Goal: Information Seeking & Learning: Check status

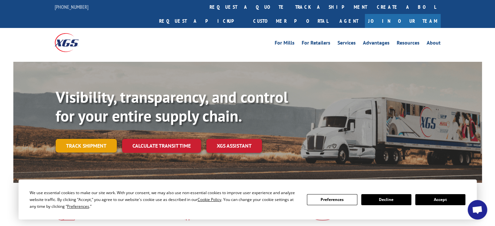
click at [79, 139] on link "Track shipment" at bounding box center [86, 146] width 61 height 14
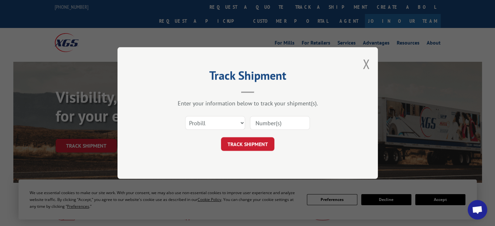
click at [275, 123] on input at bounding box center [280, 123] width 60 height 14
type input "17501705"
click at [247, 145] on button "TRACK SHIPMENT" at bounding box center [247, 144] width 53 height 14
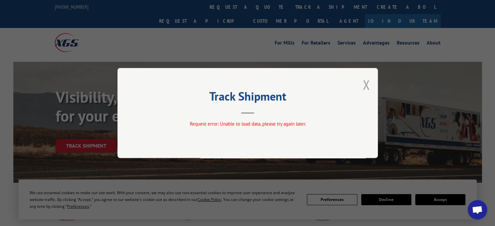
click at [367, 86] on button "Close modal" at bounding box center [365, 84] width 7 height 17
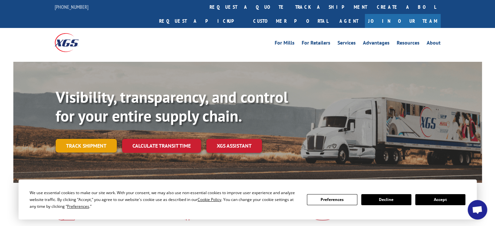
click at [76, 139] on link "Track shipment" at bounding box center [86, 146] width 61 height 14
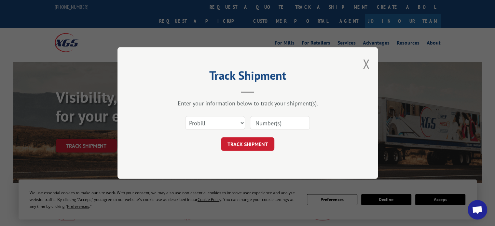
click at [287, 126] on input at bounding box center [280, 123] width 60 height 14
type input "17501705"
click at [237, 144] on button "TRACK SHIPMENT" at bounding box center [247, 144] width 53 height 14
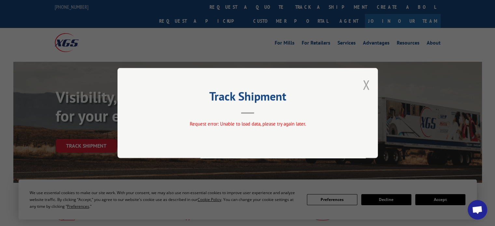
click at [365, 87] on button "Close modal" at bounding box center [365, 84] width 7 height 17
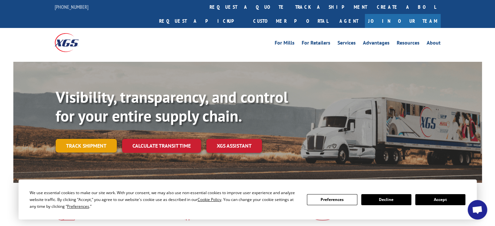
click at [68, 139] on link "Track shipment" at bounding box center [86, 146] width 61 height 14
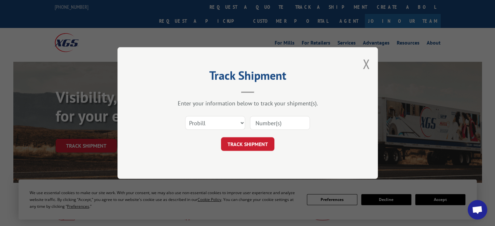
click at [265, 122] on input at bounding box center [280, 123] width 60 height 14
type input "17501705"
click at [255, 143] on button "TRACK SHIPMENT" at bounding box center [247, 144] width 53 height 14
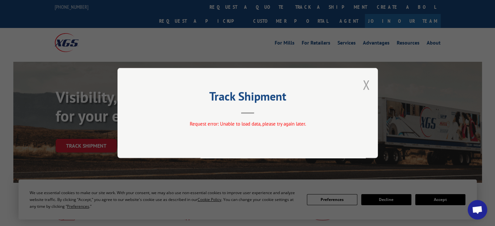
click at [366, 86] on button "Close modal" at bounding box center [365, 84] width 7 height 17
